Goal: Transaction & Acquisition: Purchase product/service

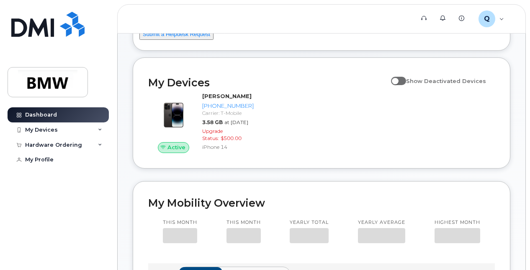
scroll to position [68, 0]
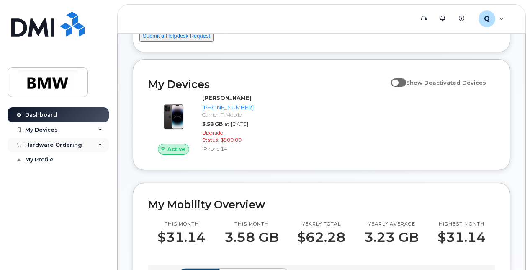
click at [73, 142] on div "Hardware Ordering" at bounding box center [53, 145] width 57 height 7
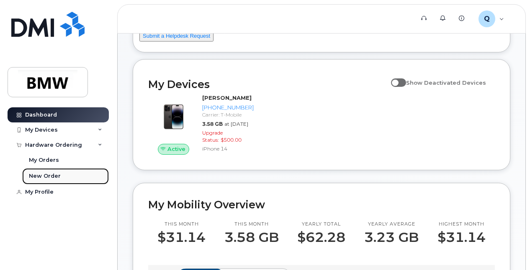
click at [73, 178] on link "New Order" at bounding box center [65, 176] width 87 height 16
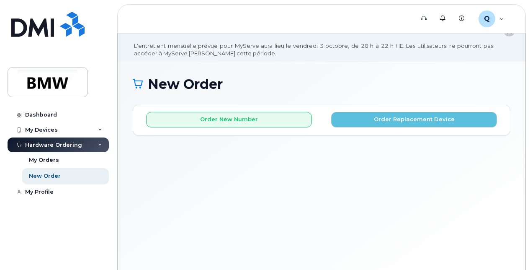
scroll to position [28, 0]
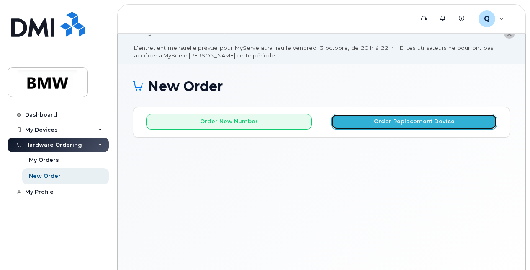
click at [377, 123] on button "Order Replacement Device" at bounding box center [414, 122] width 166 height 16
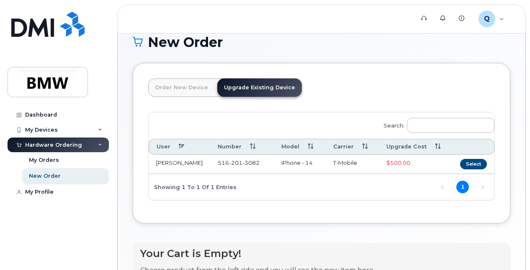
scroll to position [72, 0]
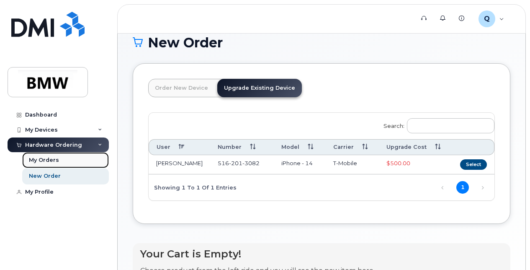
click at [39, 163] on div "My Orders" at bounding box center [44, 160] width 30 height 8
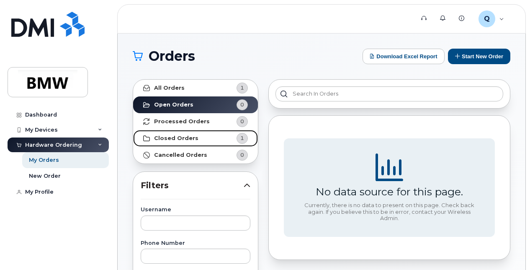
click at [197, 137] on link "Closed Orders 1" at bounding box center [195, 138] width 125 height 17
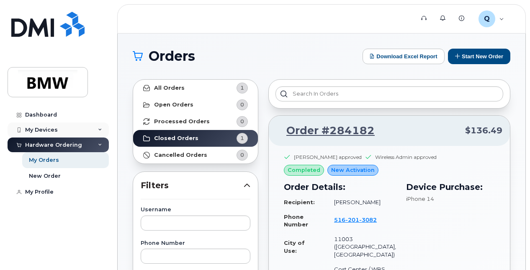
click at [71, 132] on div "My Devices" at bounding box center [58, 129] width 101 height 15
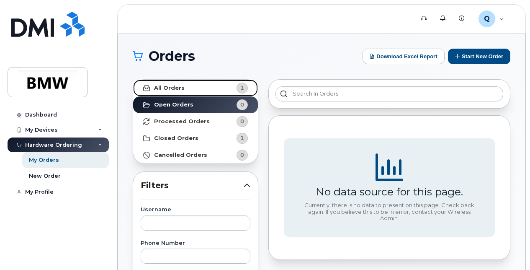
click at [211, 95] on link "All Orders 1" at bounding box center [195, 88] width 125 height 17
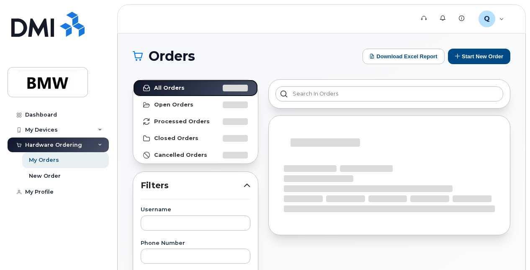
click at [209, 93] on link "All Orders" at bounding box center [195, 88] width 125 height 17
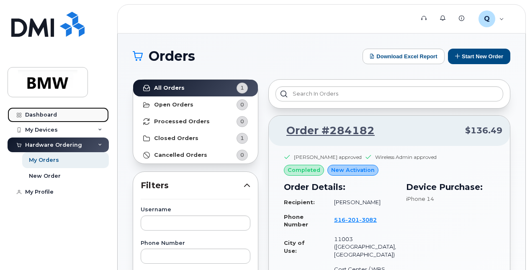
click at [50, 112] on div "Dashboard" at bounding box center [41, 114] width 32 height 7
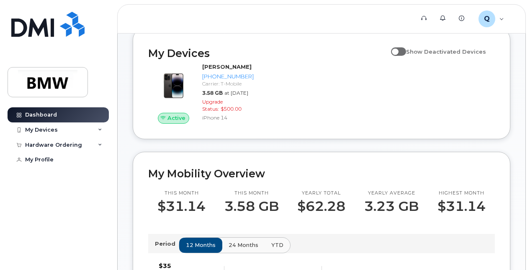
scroll to position [98, 0]
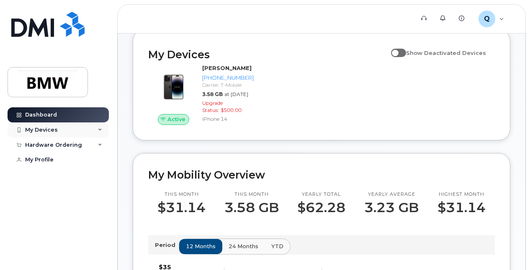
click at [89, 127] on div "My Devices" at bounding box center [58, 129] width 101 height 15
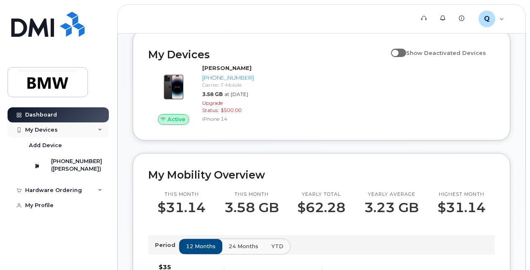
click at [72, 131] on div "My Devices" at bounding box center [58, 129] width 101 height 15
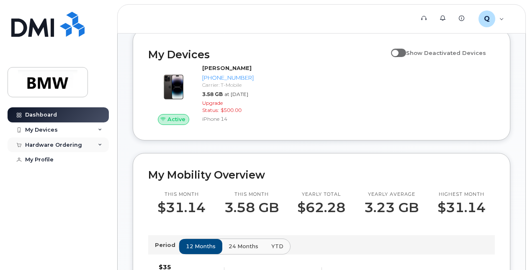
click at [71, 147] on div "Hardware Ordering" at bounding box center [53, 145] width 57 height 7
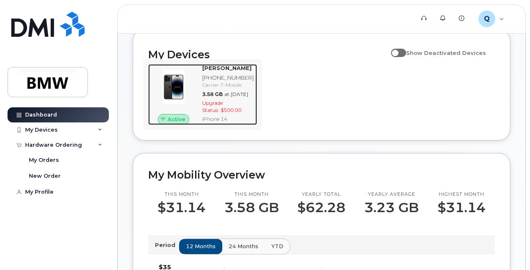
click at [223, 114] on div "Upgrade Status: $500.00" at bounding box center [228, 106] width 52 height 14
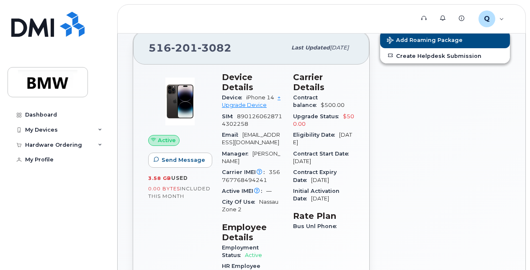
scroll to position [85, 0]
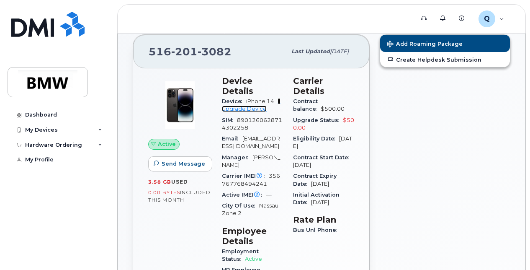
click at [251, 108] on link "+ Upgrade Device" at bounding box center [251, 105] width 59 height 14
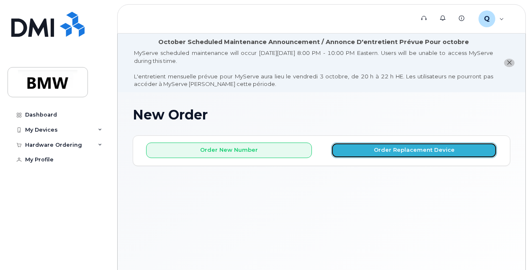
click at [382, 152] on button "Order Replacement Device" at bounding box center [414, 150] width 166 height 16
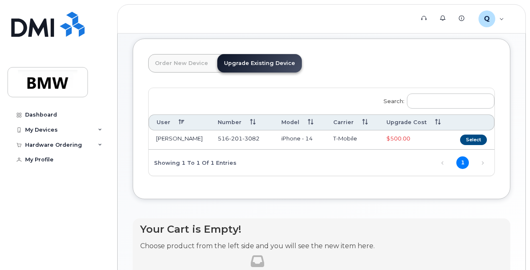
scroll to position [96, 0]
click at [473, 138] on button "Select" at bounding box center [474, 140] width 27 height 10
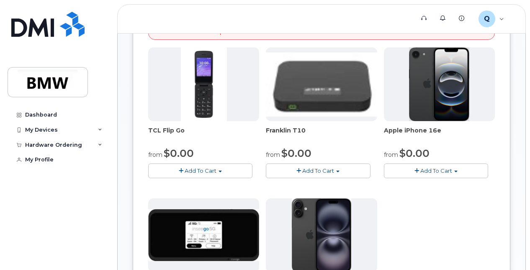
scroll to position [246, 0]
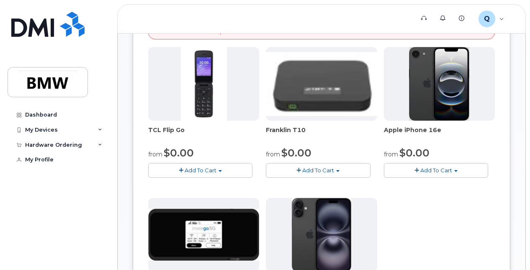
click at [442, 172] on span "Add To Cart" at bounding box center [437, 170] width 32 height 7
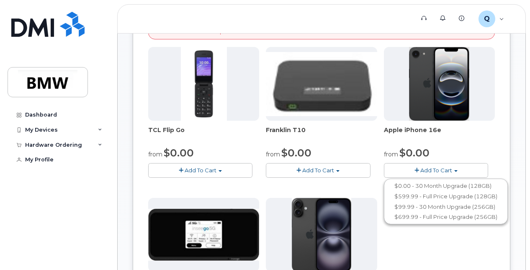
click at [449, 235] on div "TCL Flip Go from $0.00 Add To Cart $0.00 - 30 month Upgrade $96.00 - Full Price…" at bounding box center [321, 194] width 347 height 295
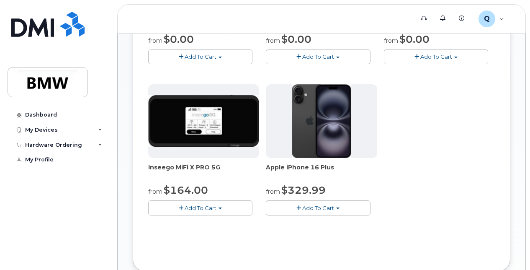
scroll to position [359, 0]
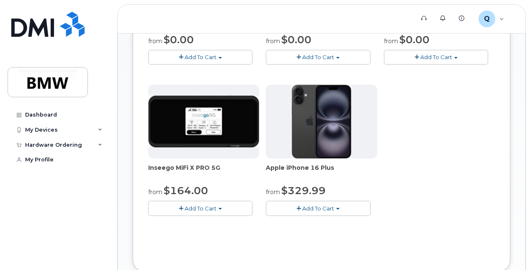
click at [335, 204] on button "Add To Cart" at bounding box center [318, 208] width 104 height 15
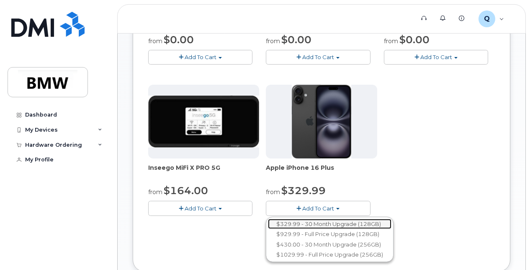
click at [332, 222] on link "$329.99 - 30 Month Upgrade (128GB)" at bounding box center [330, 224] width 124 height 10
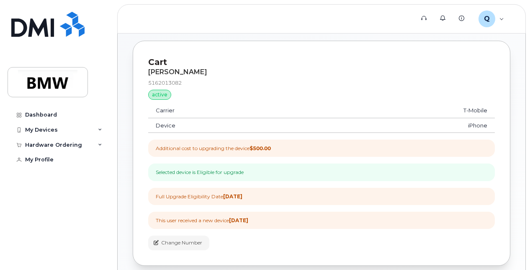
scroll to position [215, 0]
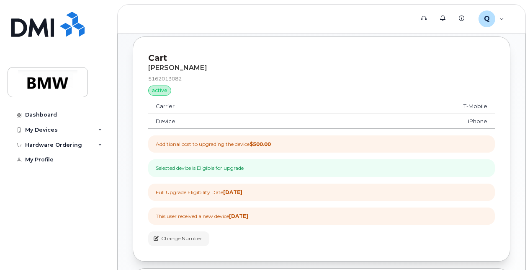
click at [308, 146] on div "Additional cost to upgrading the device $500.00" at bounding box center [321, 143] width 347 height 17
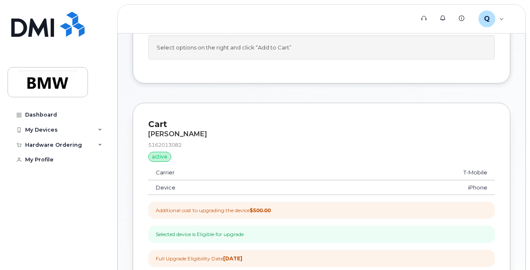
scroll to position [148, 0]
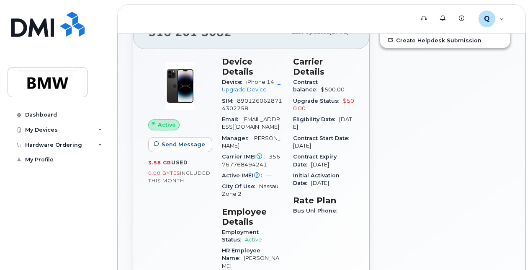
scroll to position [112, 0]
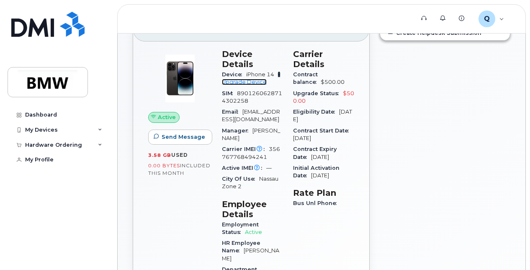
click at [251, 82] on link "+ Upgrade Device" at bounding box center [251, 78] width 59 height 14
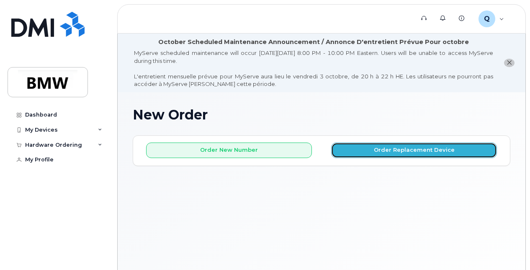
click at [393, 152] on button "Order Replacement Device" at bounding box center [414, 150] width 166 height 16
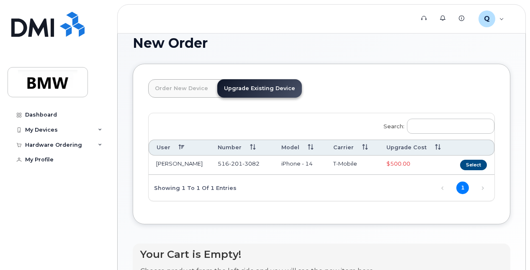
scroll to position [71, 0]
click at [477, 162] on button "Select" at bounding box center [474, 165] width 27 height 10
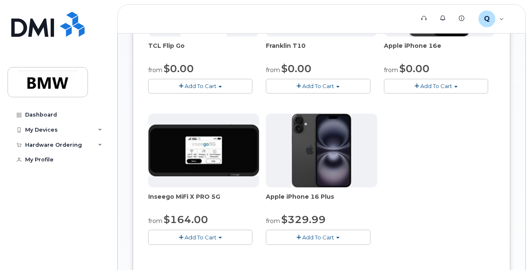
scroll to position [332, 0]
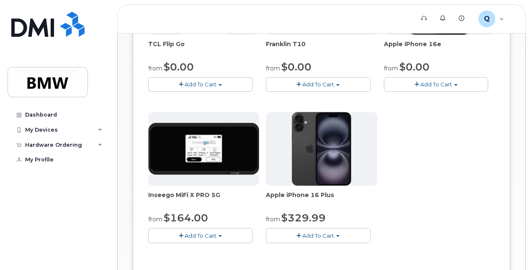
click at [339, 228] on button "Add To Cart" at bounding box center [318, 235] width 104 height 15
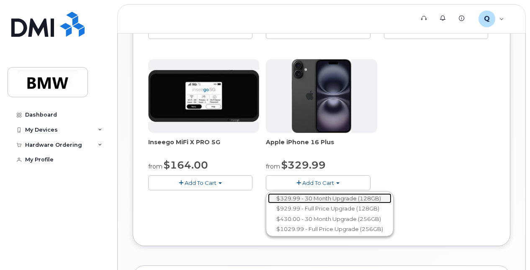
click at [339, 194] on link "$329.99 - 30 Month Upgrade (128GB)" at bounding box center [330, 198] width 124 height 10
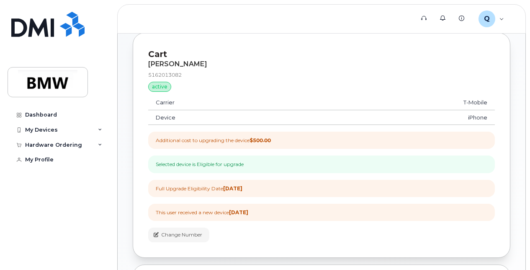
scroll to position [217, 0]
